Goal: Check status

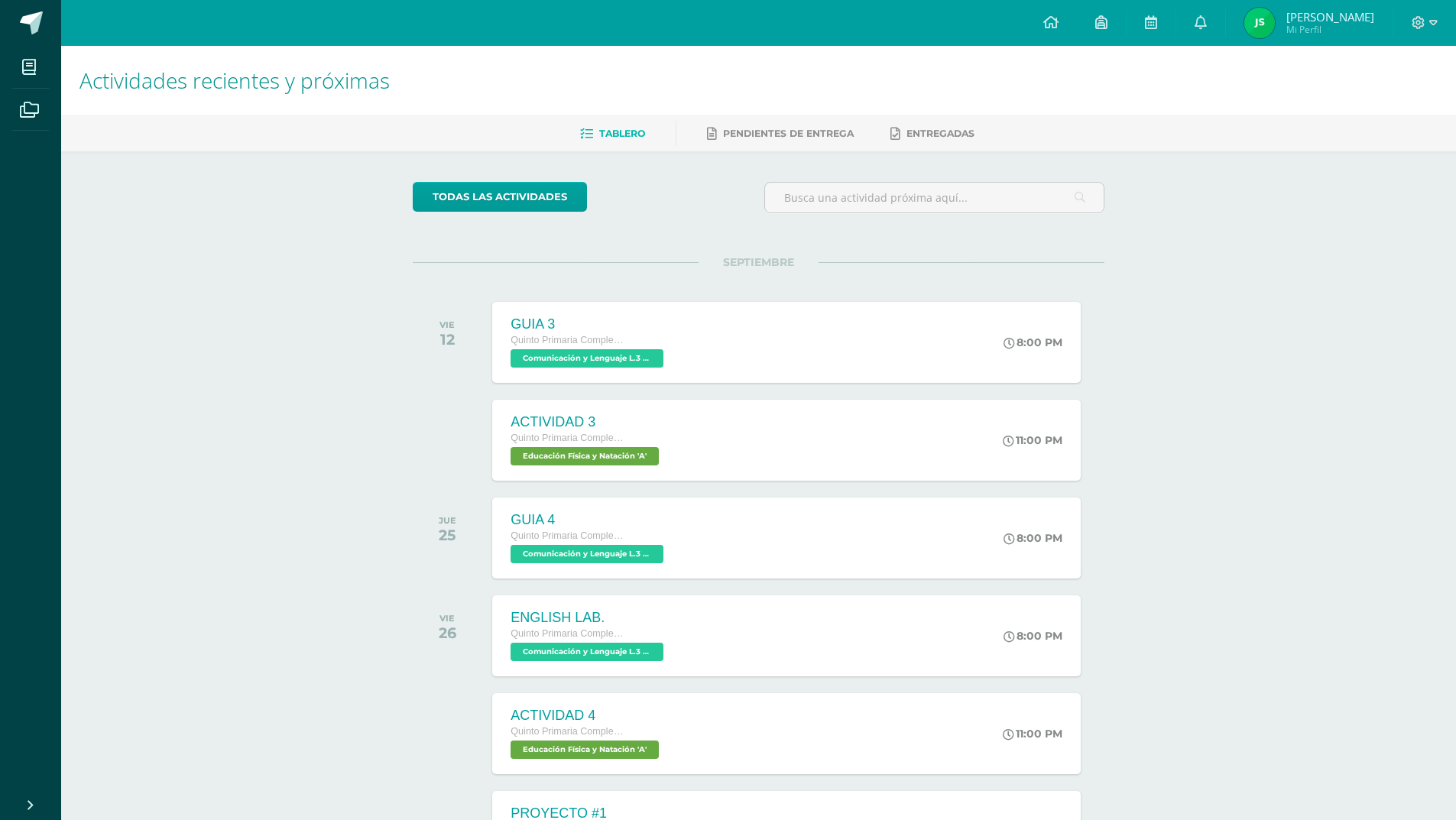
click at [1332, 23] on span "Mi Perfil" at bounding box center [1329, 29] width 88 height 13
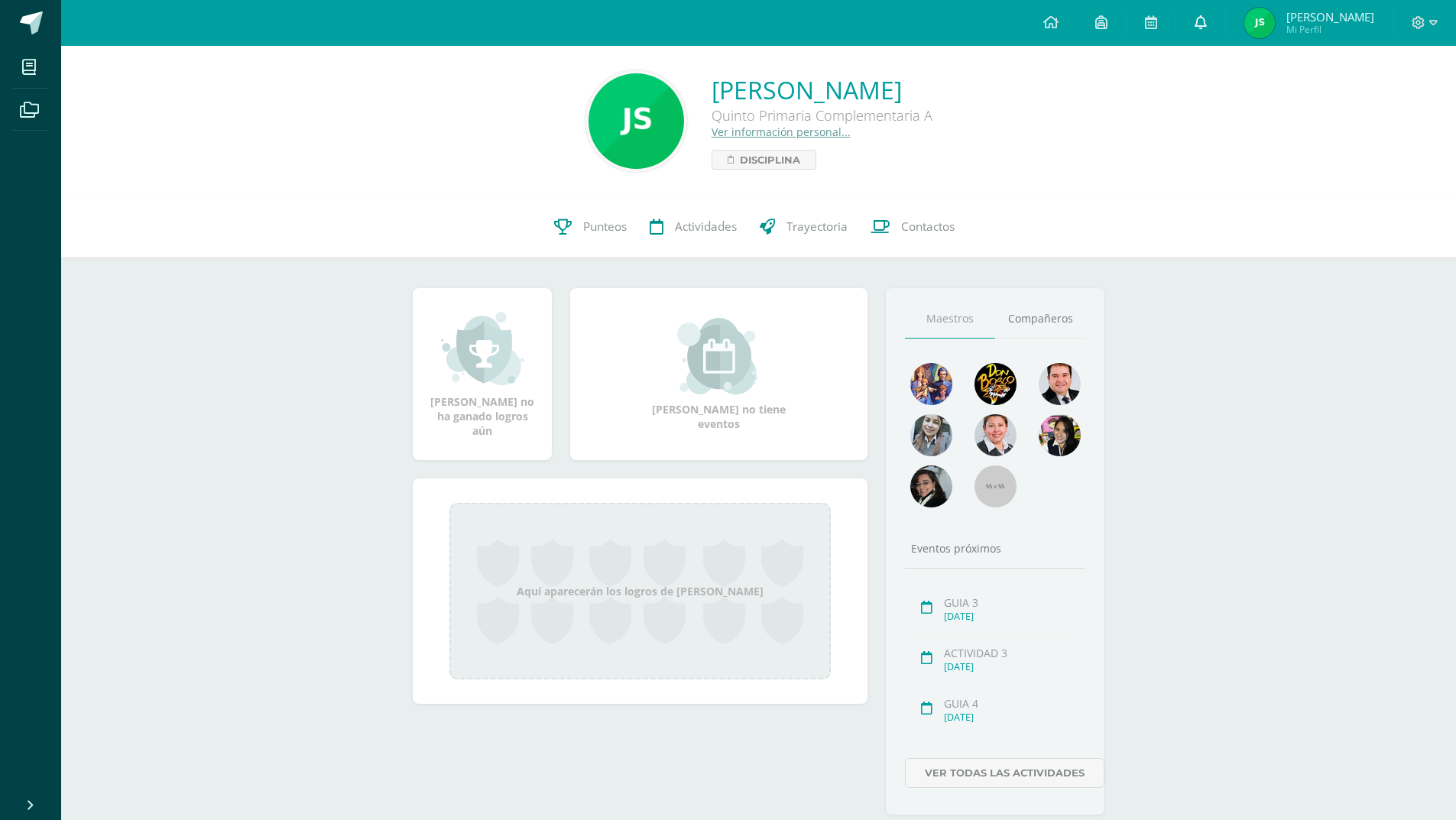
click at [1207, 19] on icon at bounding box center [1200, 22] width 13 height 14
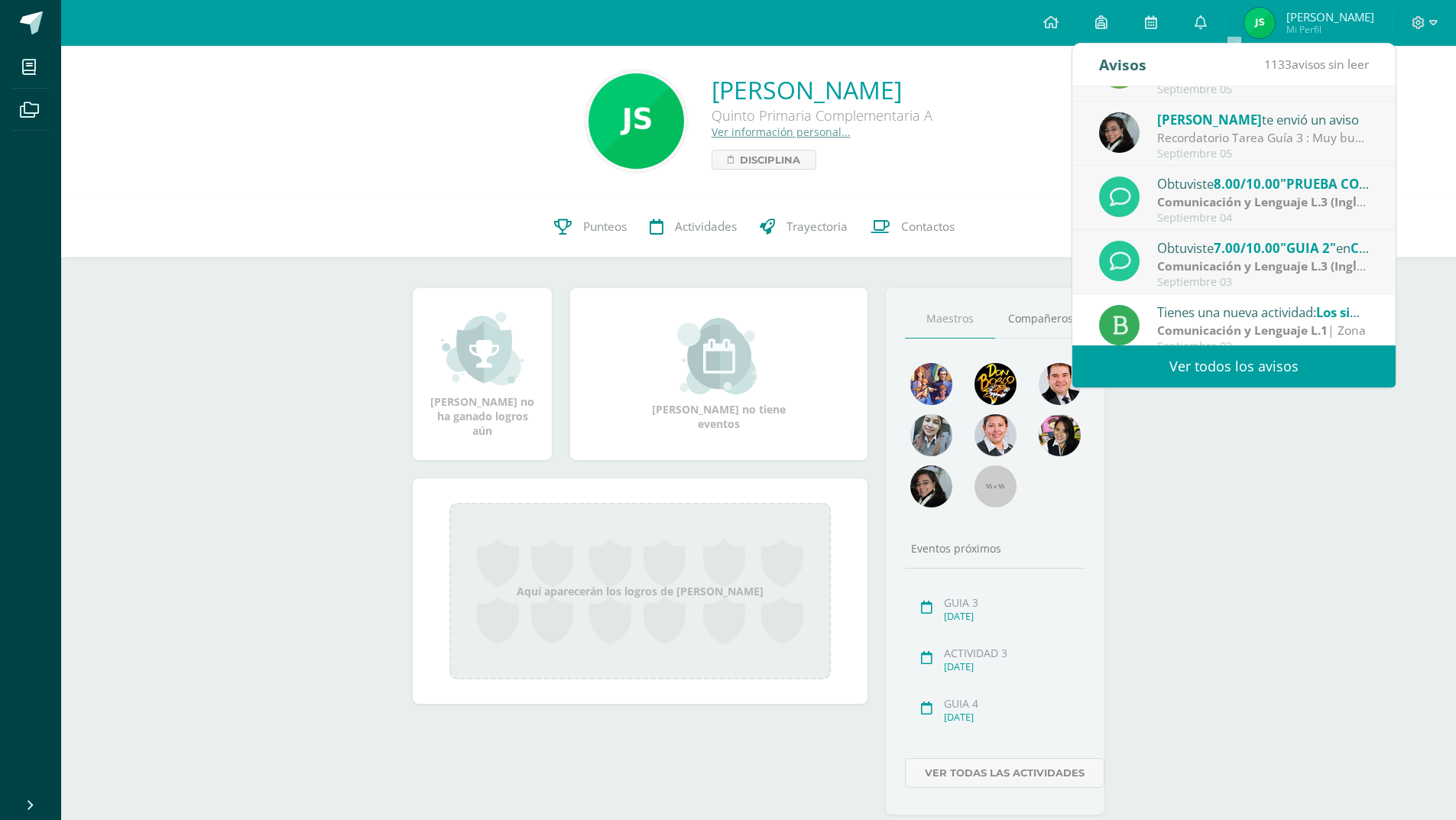
scroll to position [226, 0]
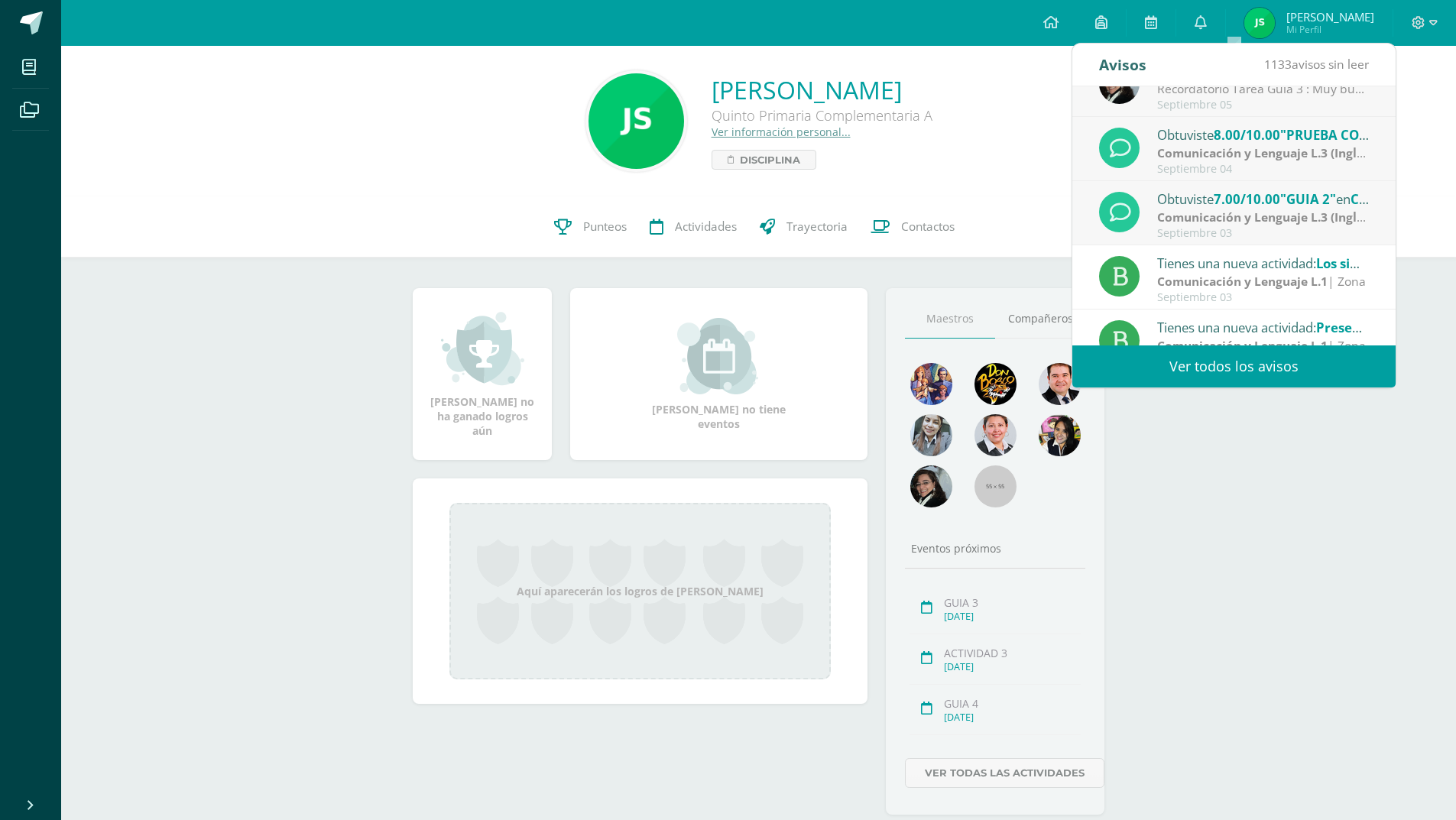
click at [1296, 143] on span ""PRUEBA CORTA"" at bounding box center [1335, 135] width 110 height 17
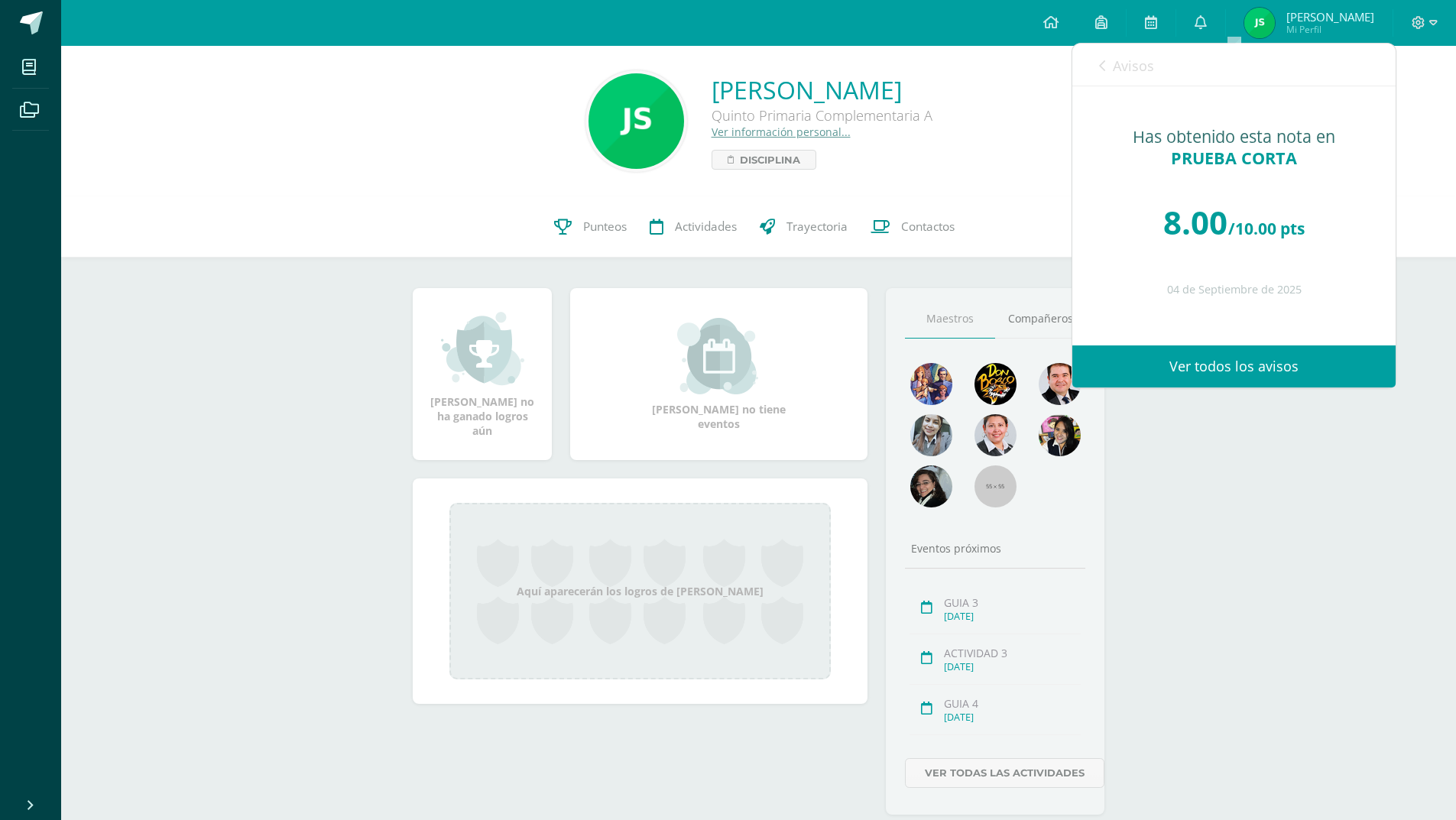
click at [1280, 205] on div "8.00 /10.00 pts" at bounding box center [1233, 222] width 262 height 92
